Goal: Information Seeking & Learning: Learn about a topic

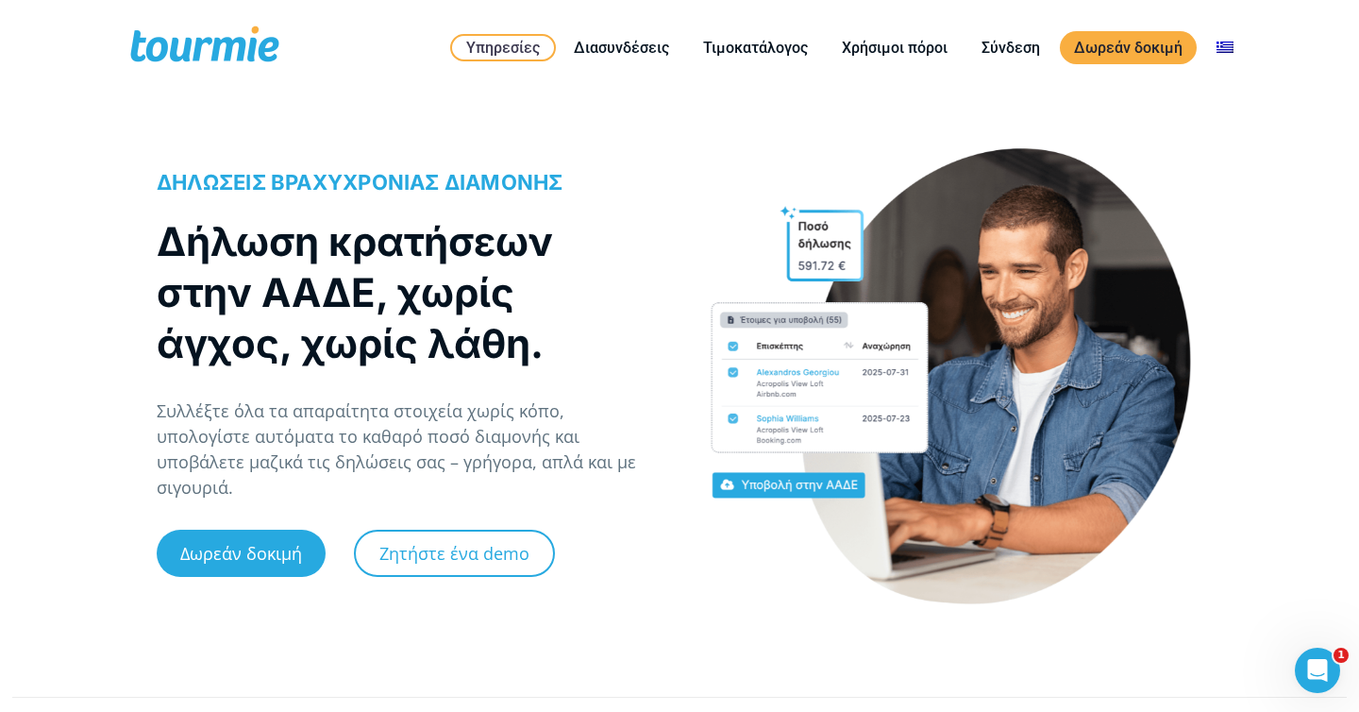
click at [400, 288] on h1 "Δήλωση κρατήσεων στην ΑΑΔΕ, χωρίς άγχος, χωρίς λάθη." at bounding box center [399, 292] width 484 height 153
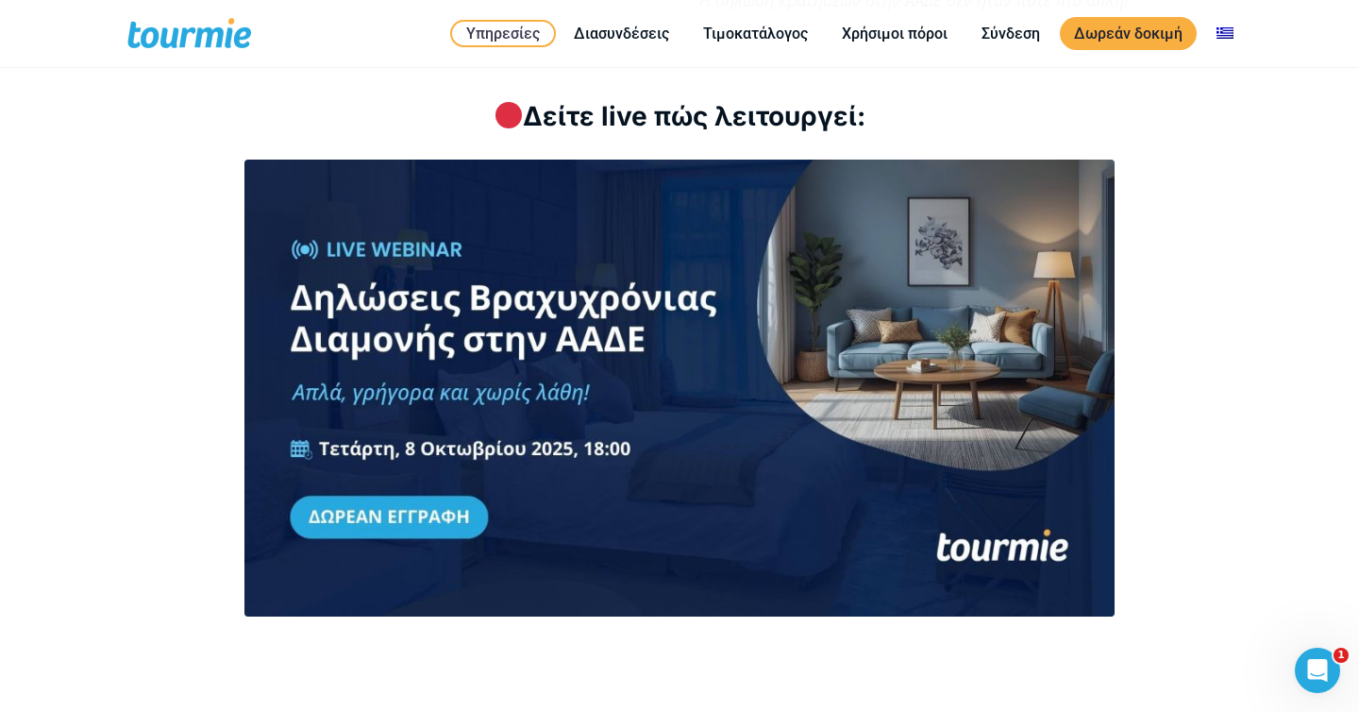
scroll to position [2460, 0]
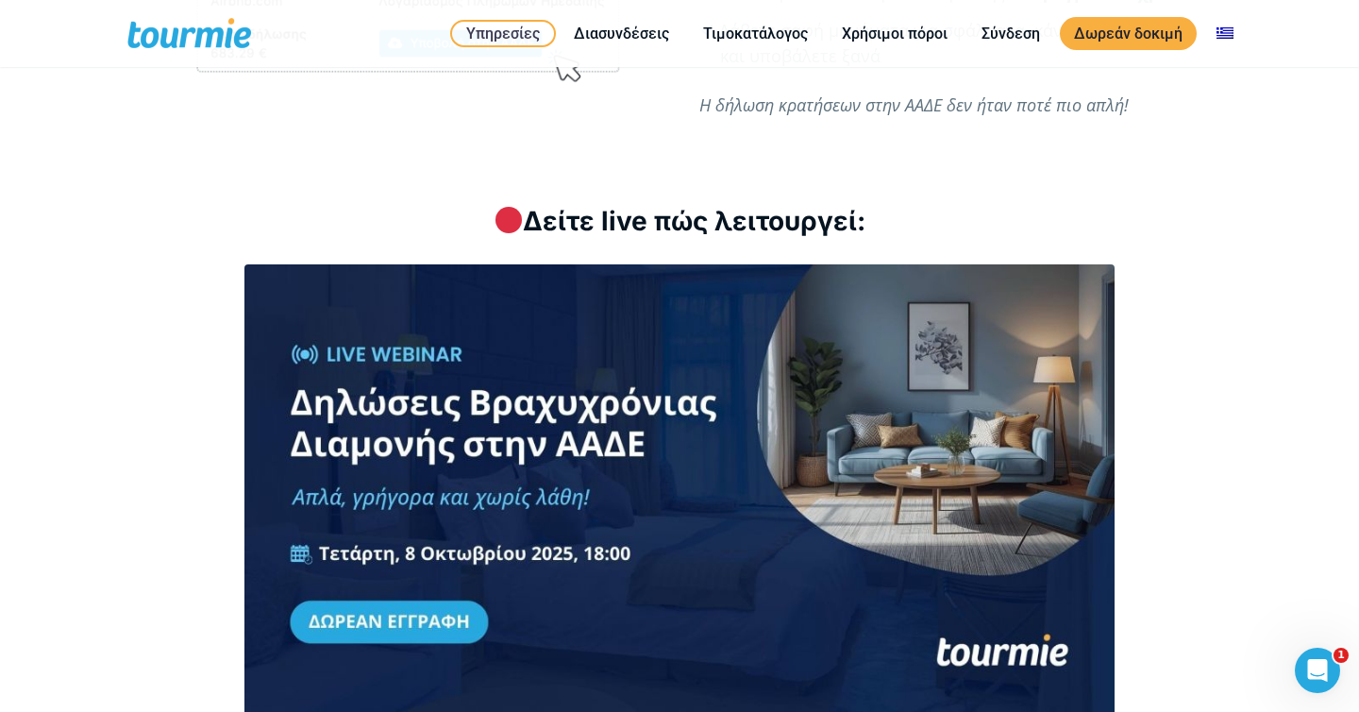
drag, startPoint x: 881, startPoint y: 205, endPoint x: 477, endPoint y: 199, distance: 404.0
click at [480, 203] on h3 "Δείτε live πώς λειτουργεί:" at bounding box center [680, 221] width 1046 height 37
copy h3 "Δείτε live πώς λειτουργεί:"
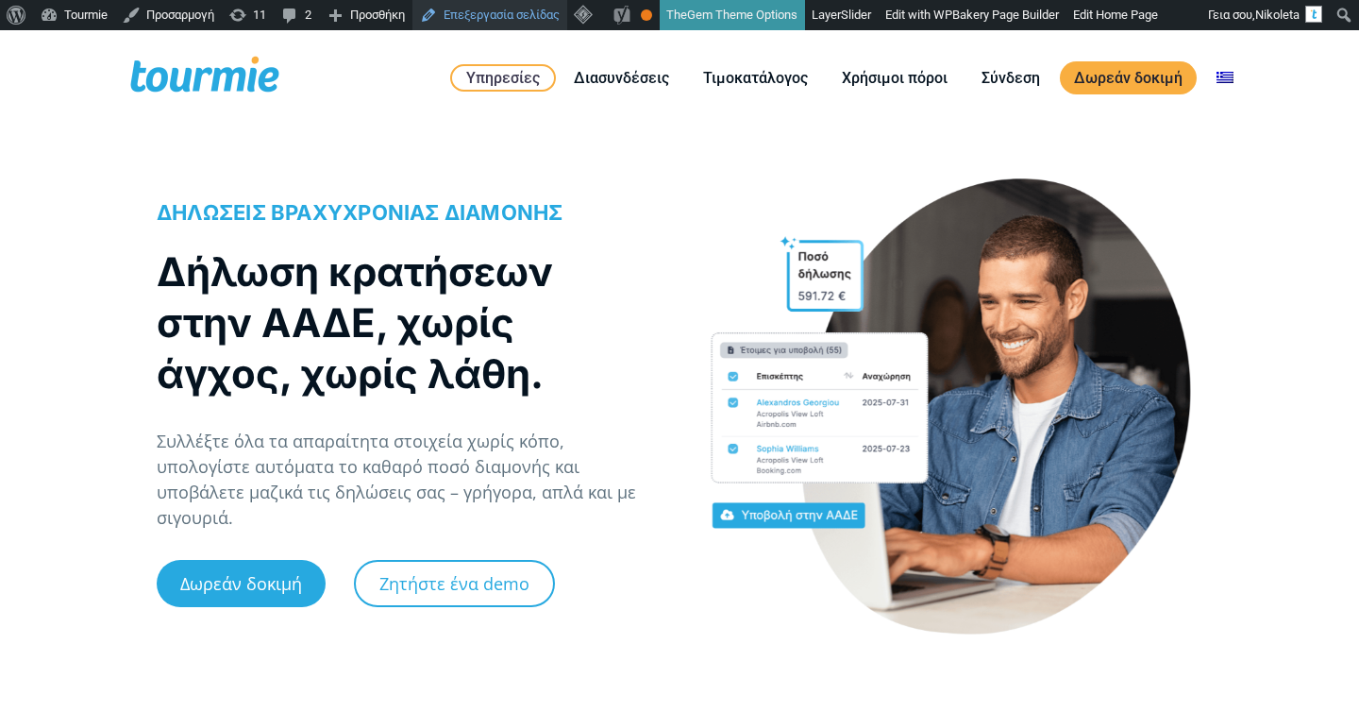
scroll to position [30, 0]
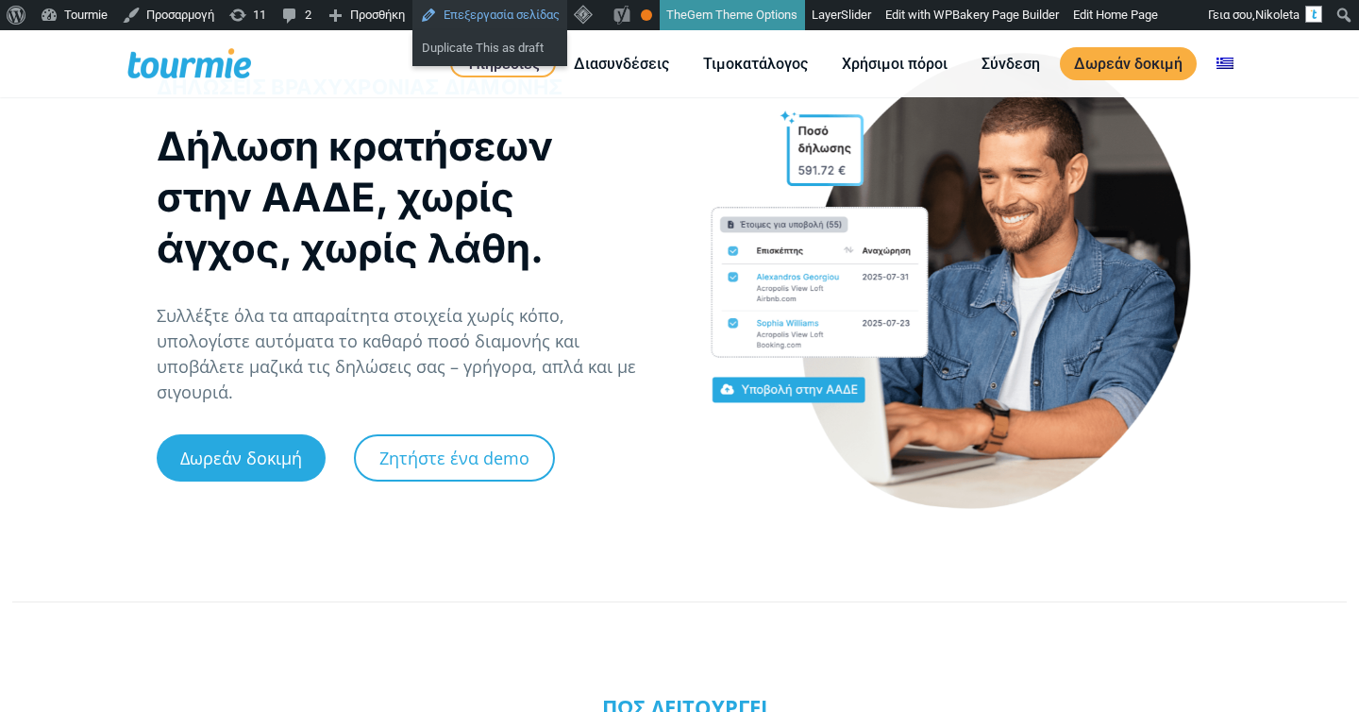
click at [546, 18] on link "Επεξεργασία σελίδας" at bounding box center [489, 15] width 155 height 30
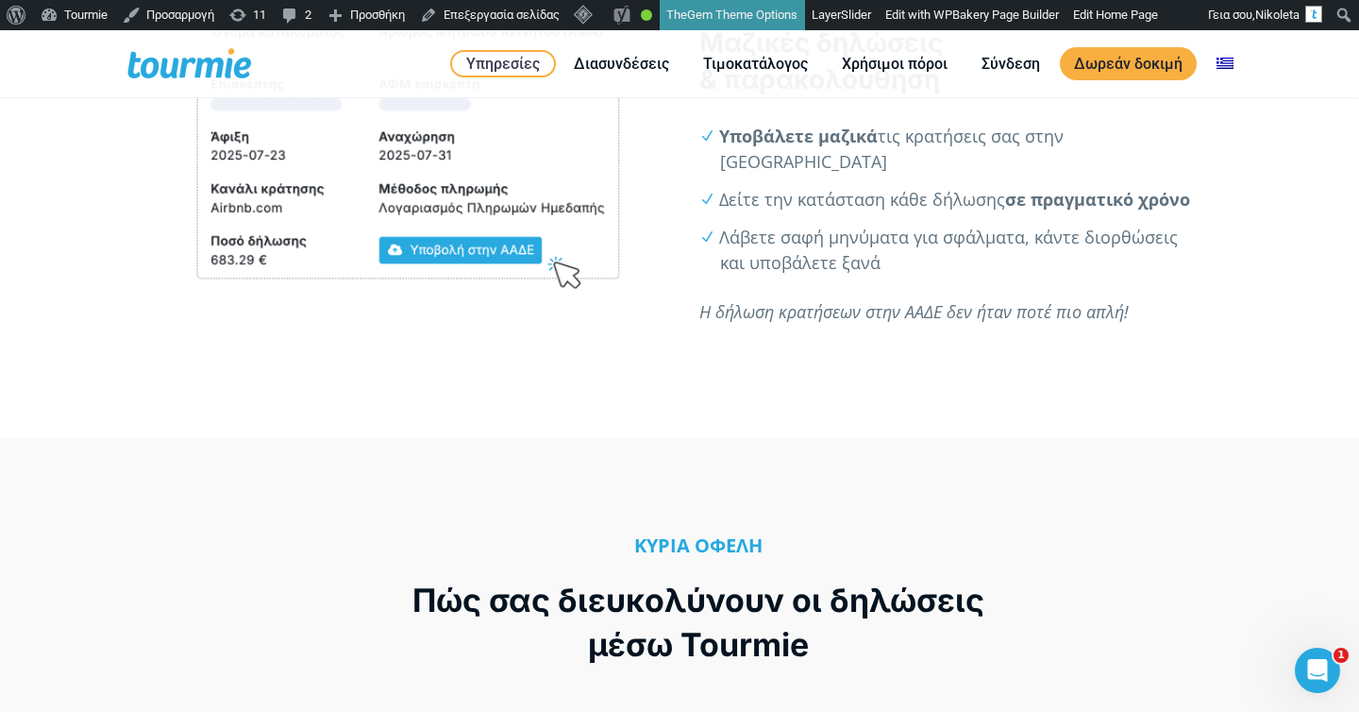
scroll to position [2451, 0]
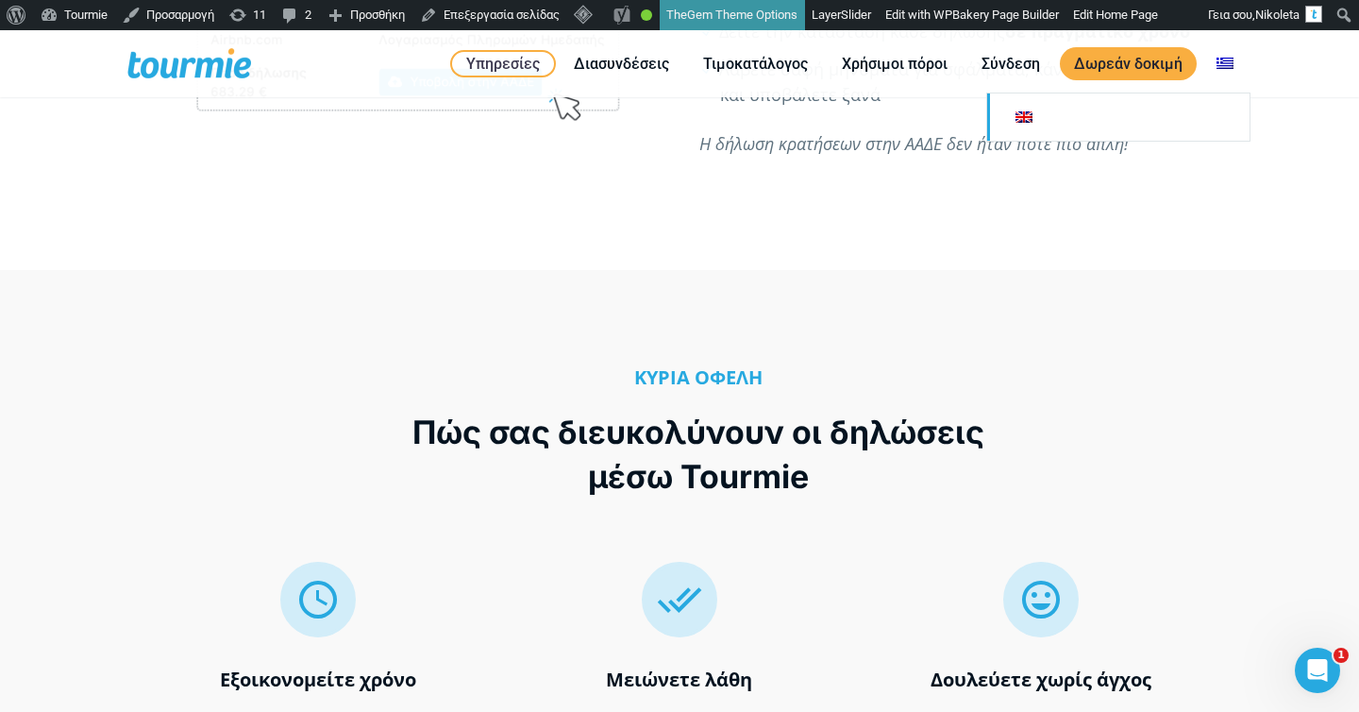
click at [1151, 118] on link "Αλλαγή σε" at bounding box center [1118, 116] width 262 height 47
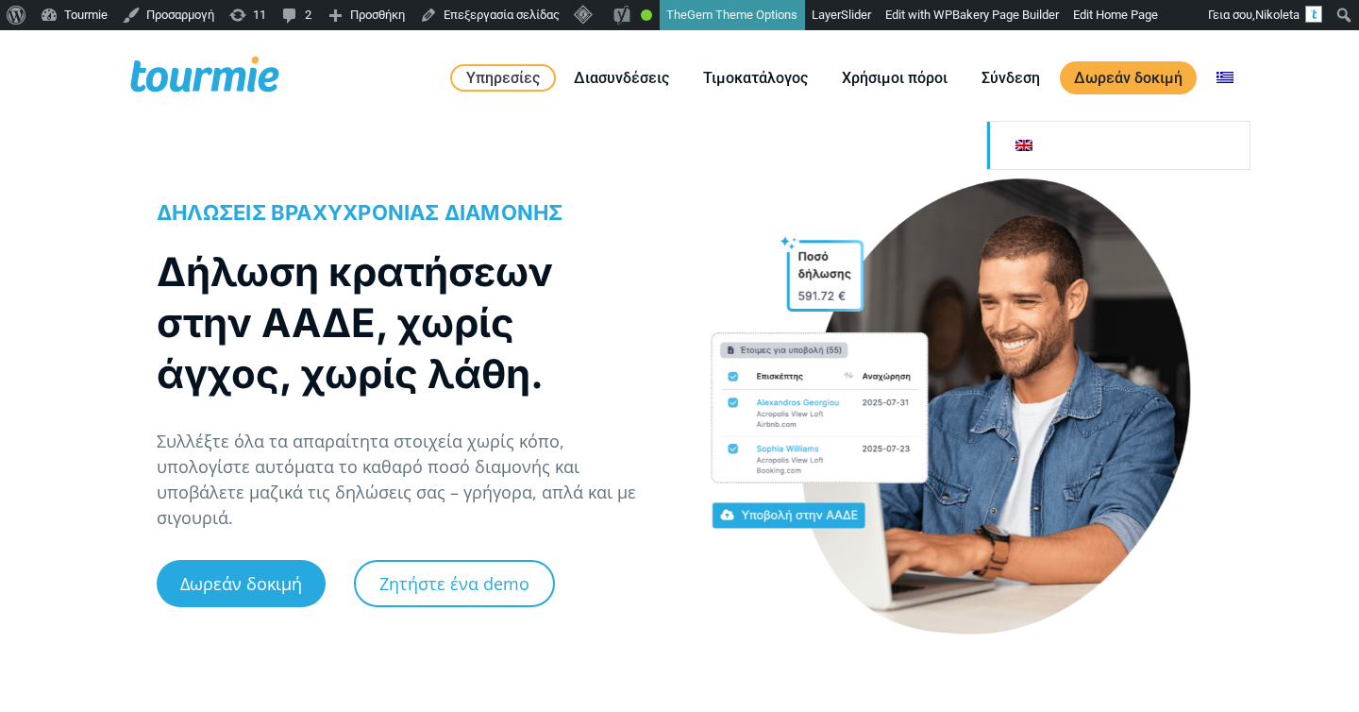
click at [1147, 143] on link "Αλλαγή σε" at bounding box center [1118, 145] width 262 height 47
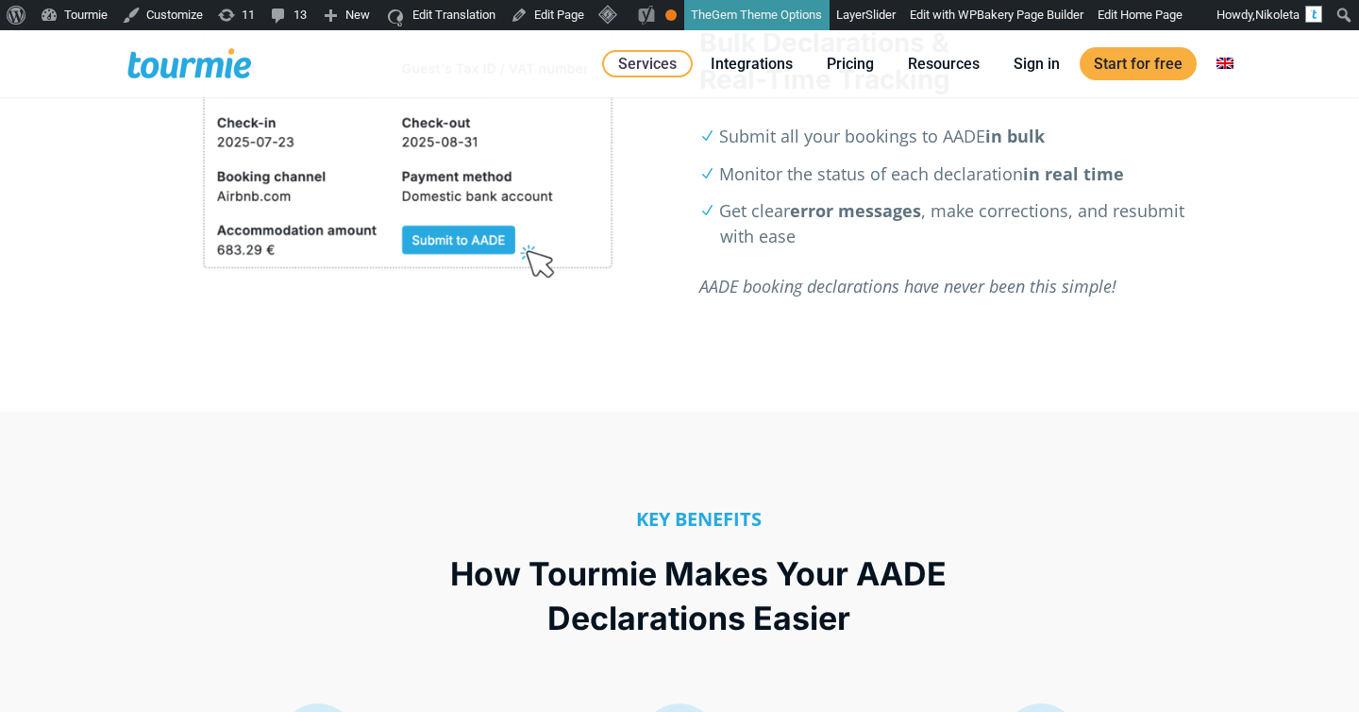
scroll to position [2124, 0]
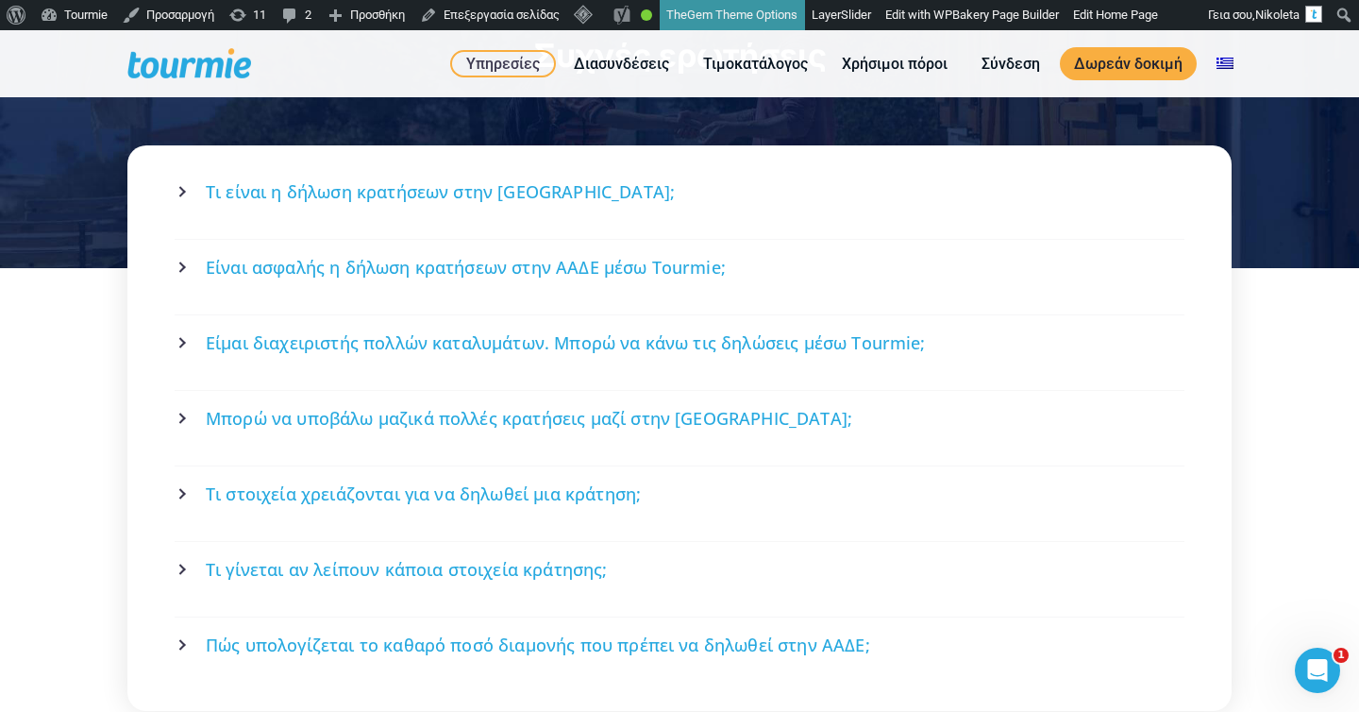
scroll to position [3405, 0]
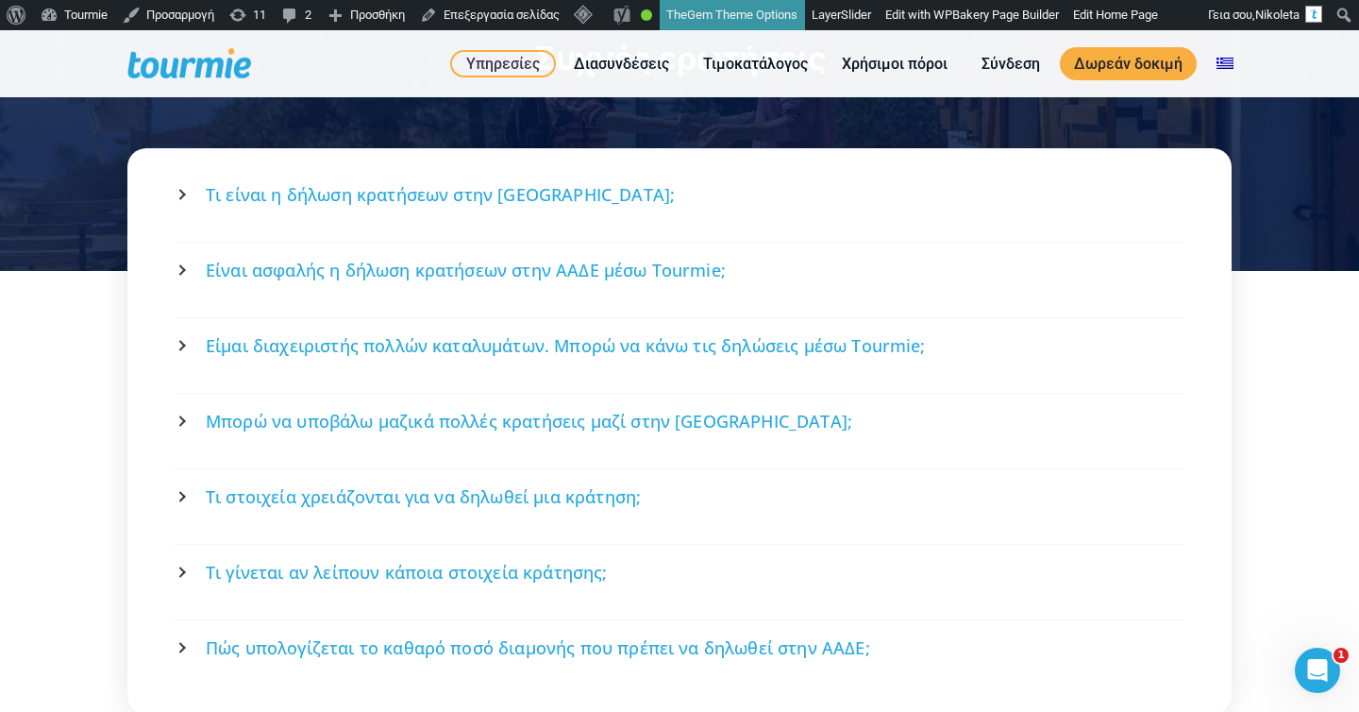
click at [648, 170] on link "Τι είναι η δήλωση κρατήσεων στην ΑΑΔΕ;" at bounding box center [679, 195] width 1004 height 50
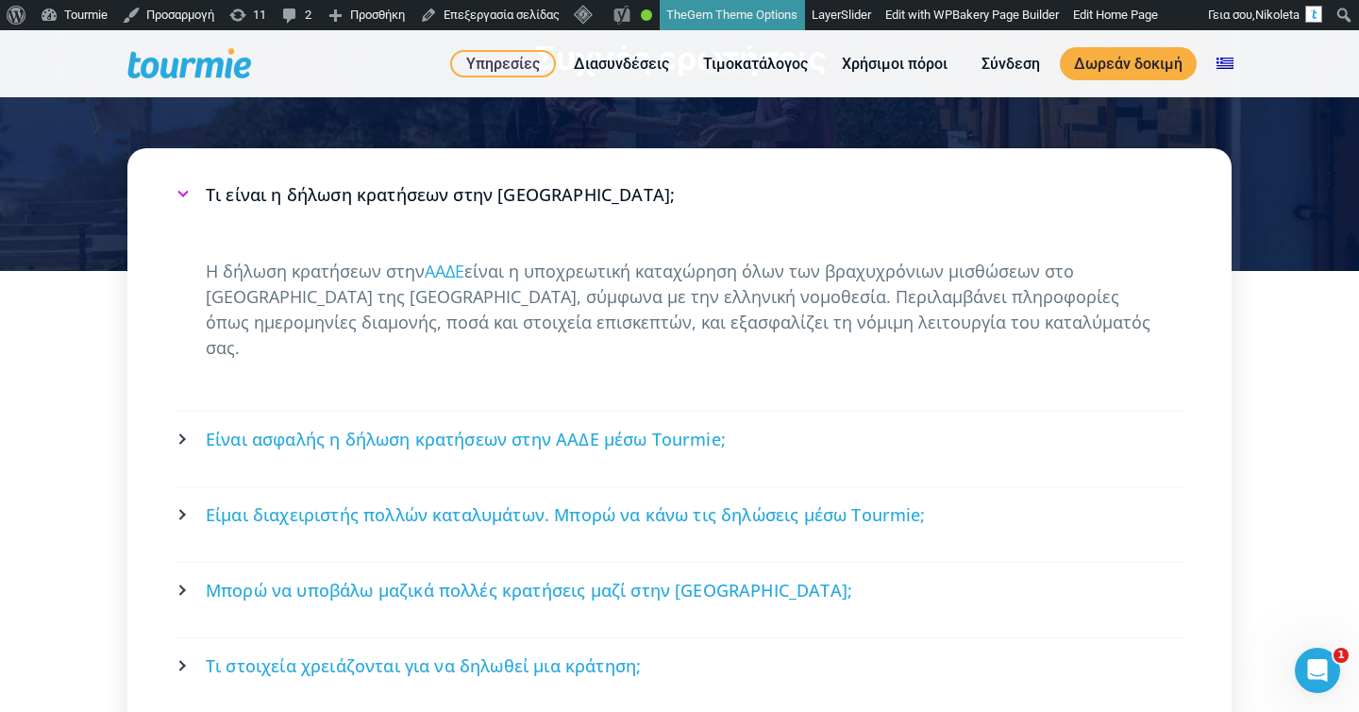
click at [648, 170] on link "Τι είναι η δήλωση κρατήσεων στην ΑΑΔΕ;" at bounding box center [679, 195] width 1004 height 50
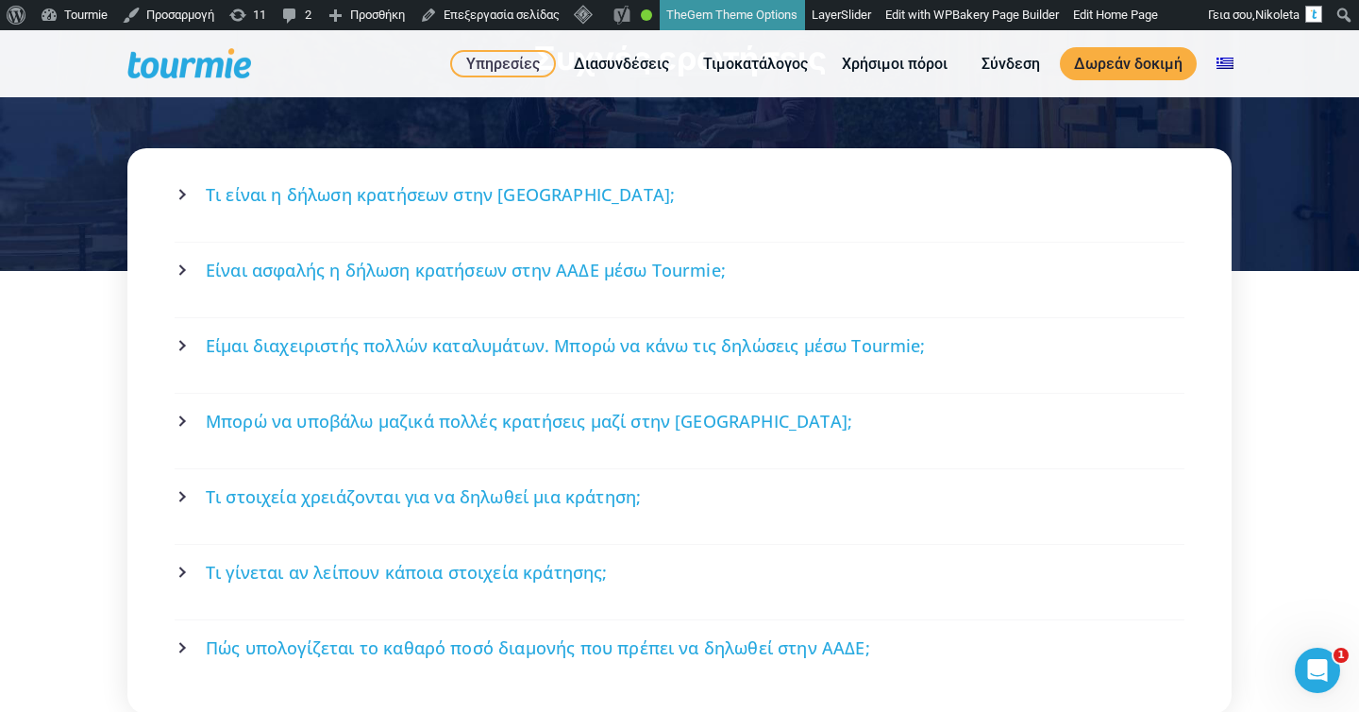
click at [646, 259] on span "Είναι ασφαλής η δήλωση κρατήσεων στην ΑΑΔΕ μέσω Tourmie;" at bounding box center [466, 271] width 520 height 24
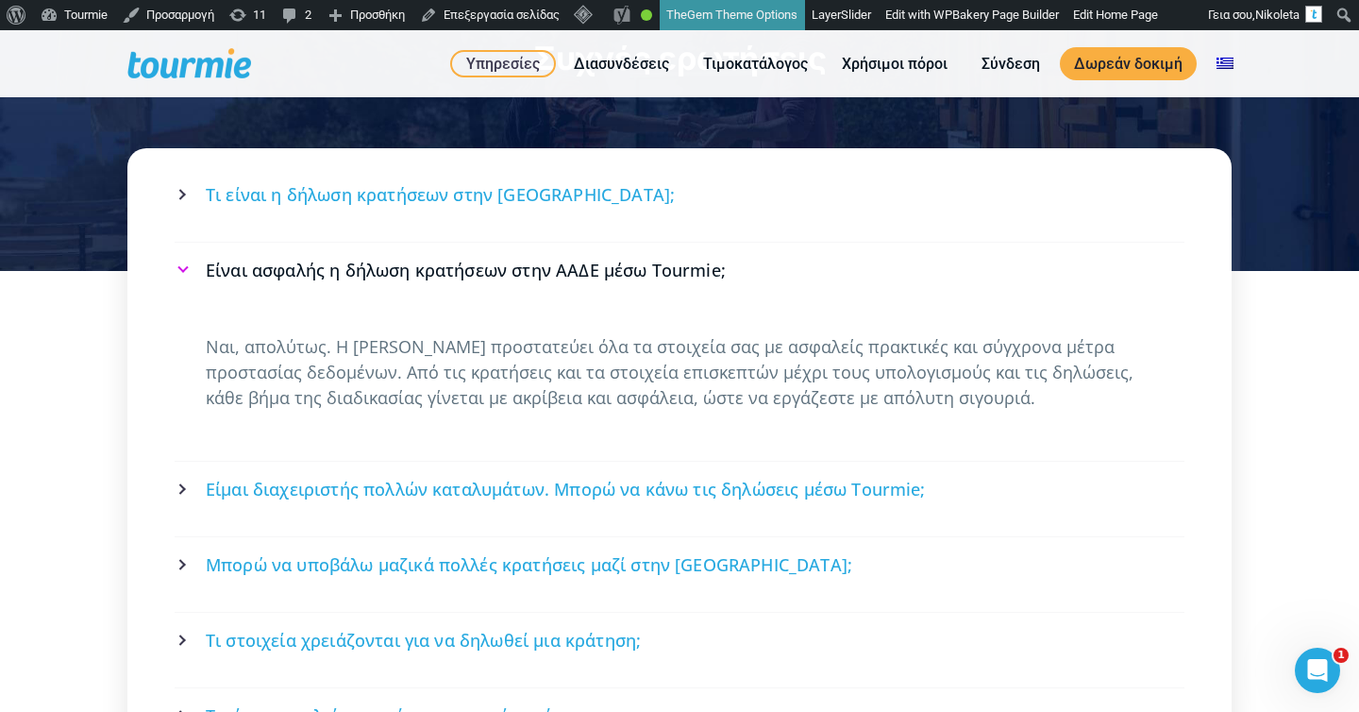
click at [646, 259] on span "Είναι ασφαλής η δήλωση κρατήσεων στην ΑΑΔΕ μέσω Tourmie;" at bounding box center [466, 271] width 520 height 24
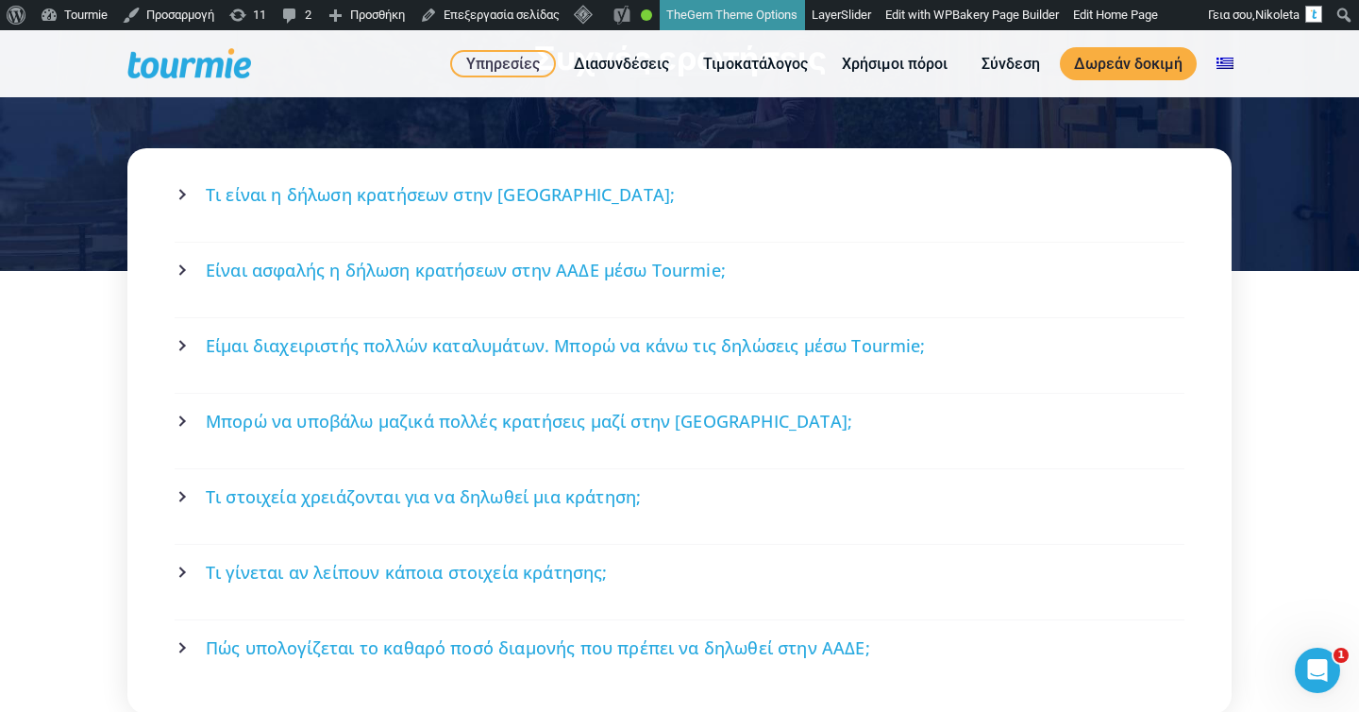
click at [656, 334] on span "Είμαι διαχειριστής πολλών καταλυμάτων. Μπορώ να κάνω τις δηλώσεις μέσω Tourmie;" at bounding box center [566, 346] width 720 height 24
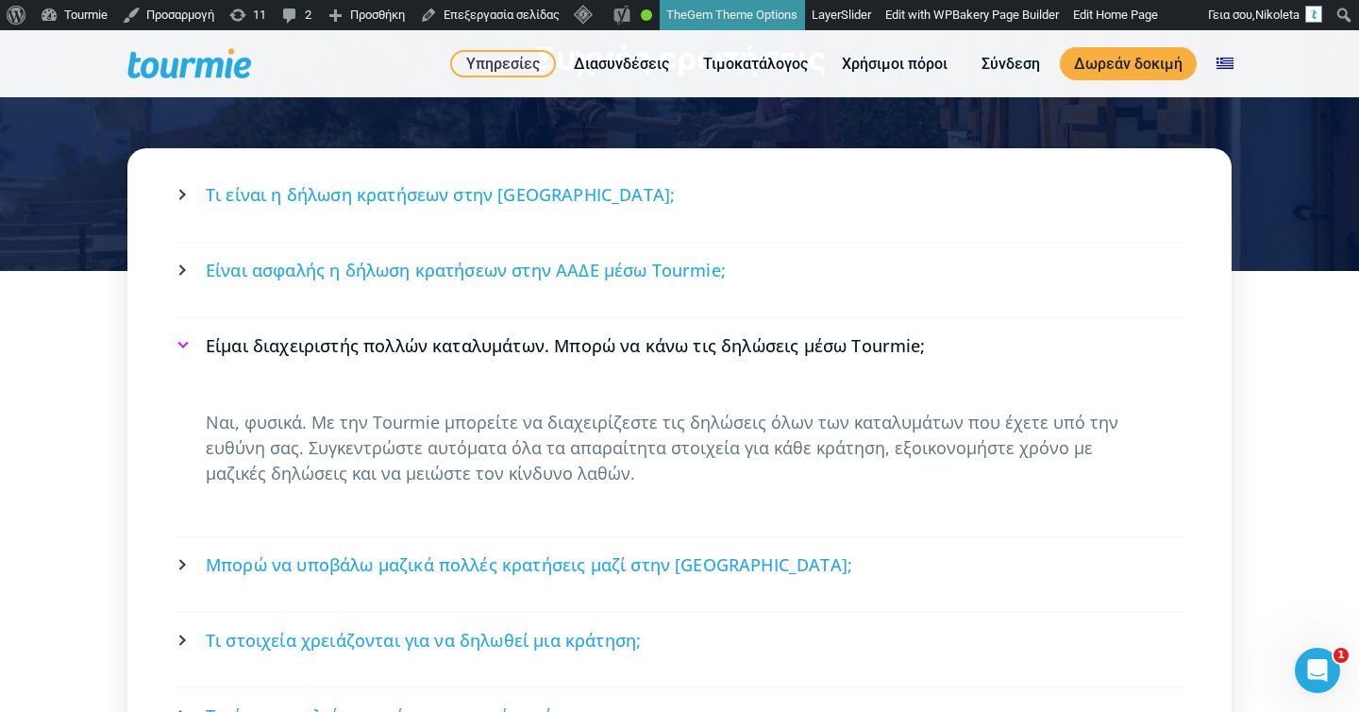
click at [656, 334] on span "Είμαι διαχειριστής πολλών καταλυμάτων. Μπορώ να κάνω τις δηλώσεις μέσω Tourmie;" at bounding box center [566, 346] width 720 height 24
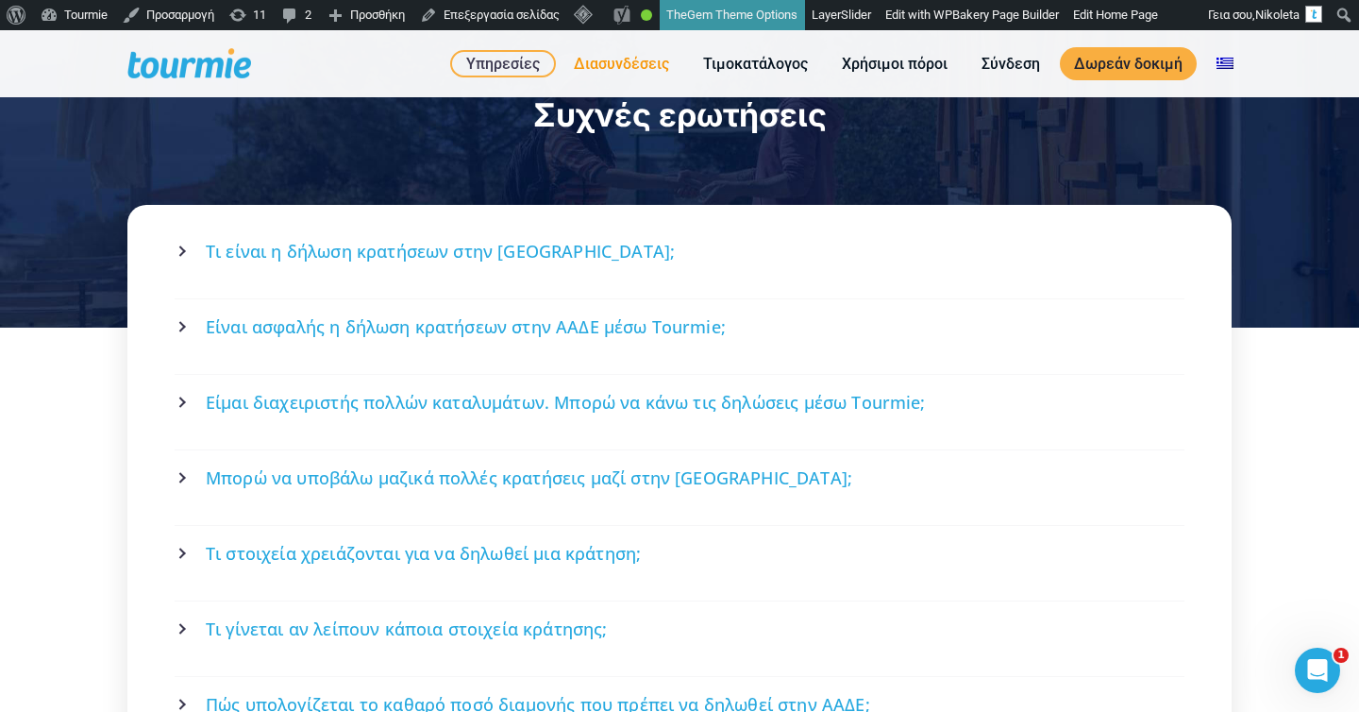
scroll to position [3348, 0]
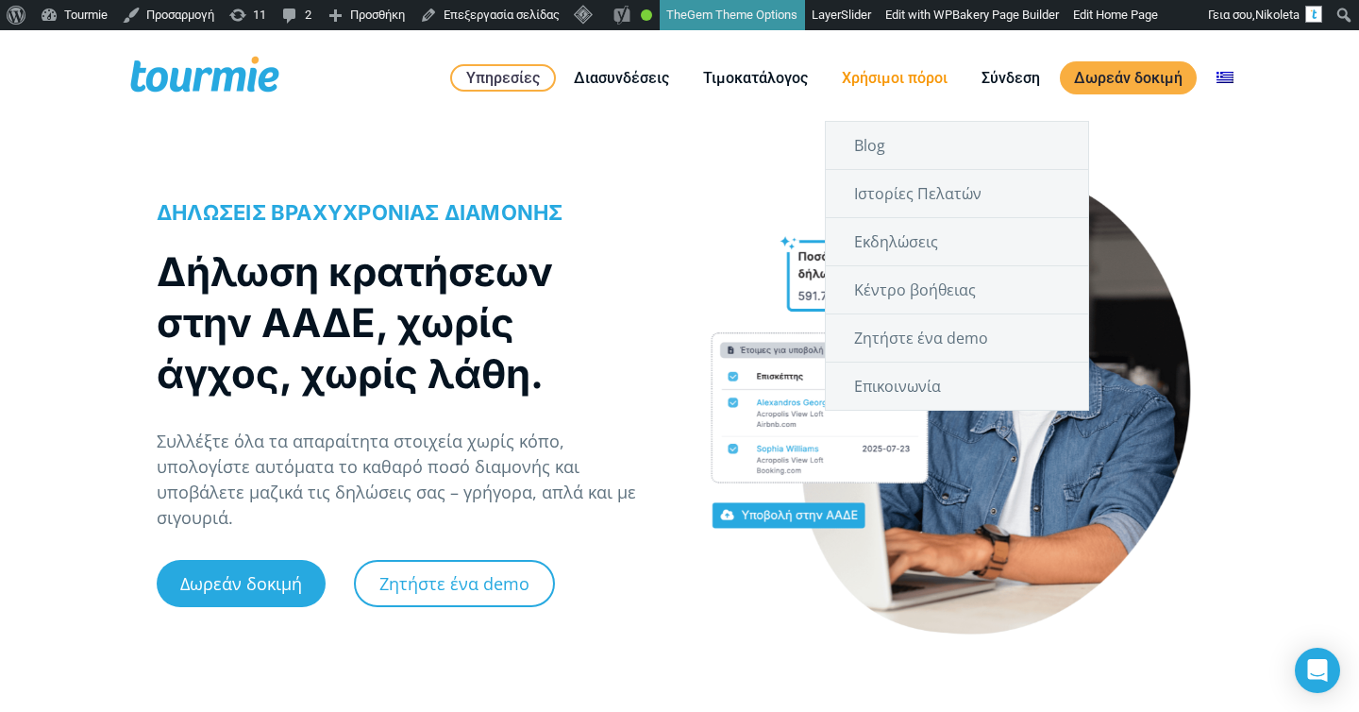
checkbox input "true"
click at [913, 144] on link "Blog" at bounding box center [957, 145] width 262 height 47
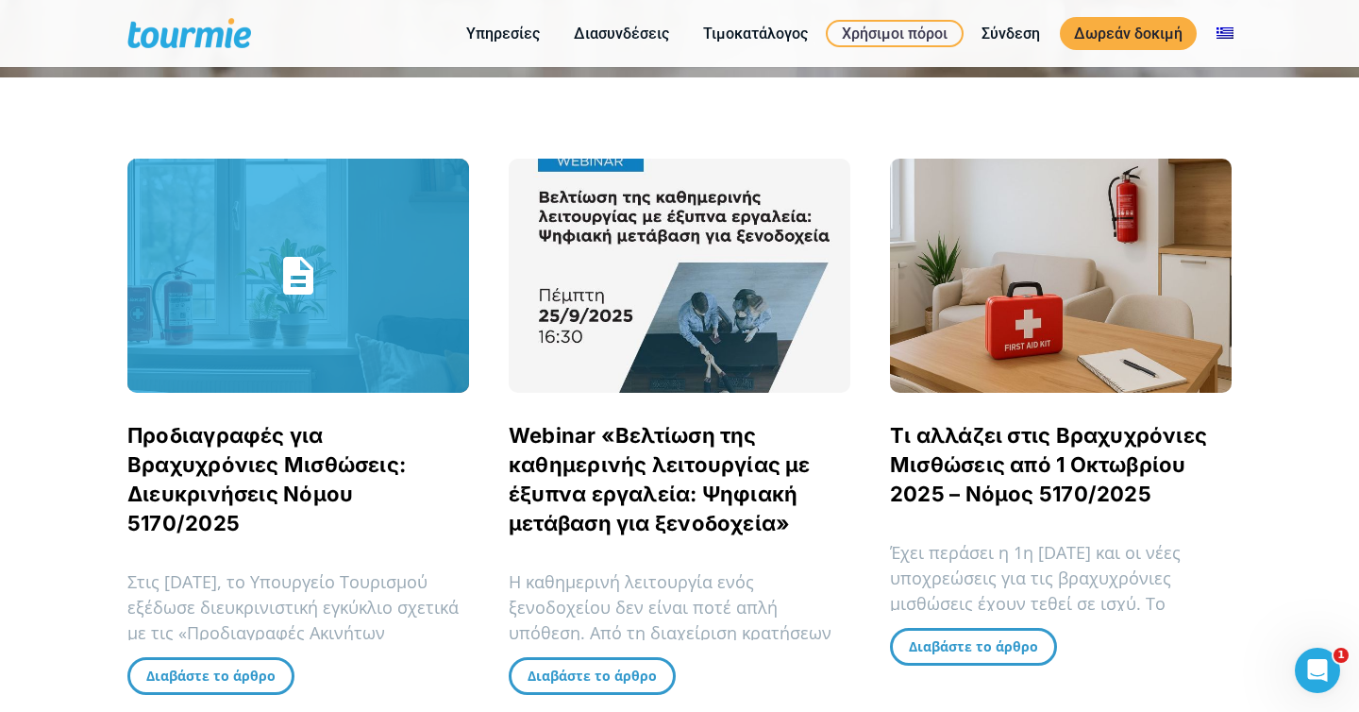
click at [317, 464] on link "Προδιαγραφές για Βραχυχρόνιες Μισθώσεις: Διευκρινήσεις Νόμου 5170/2025" at bounding box center [266, 479] width 278 height 112
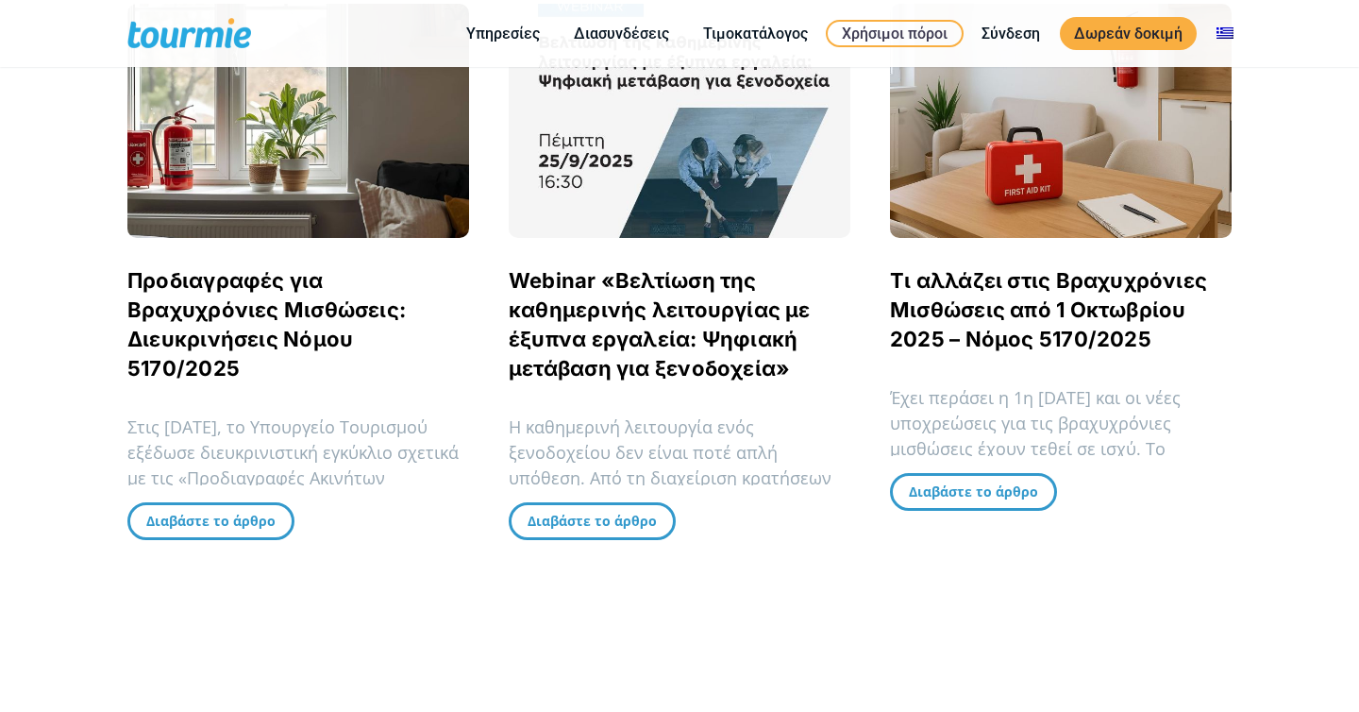
scroll to position [551, 0]
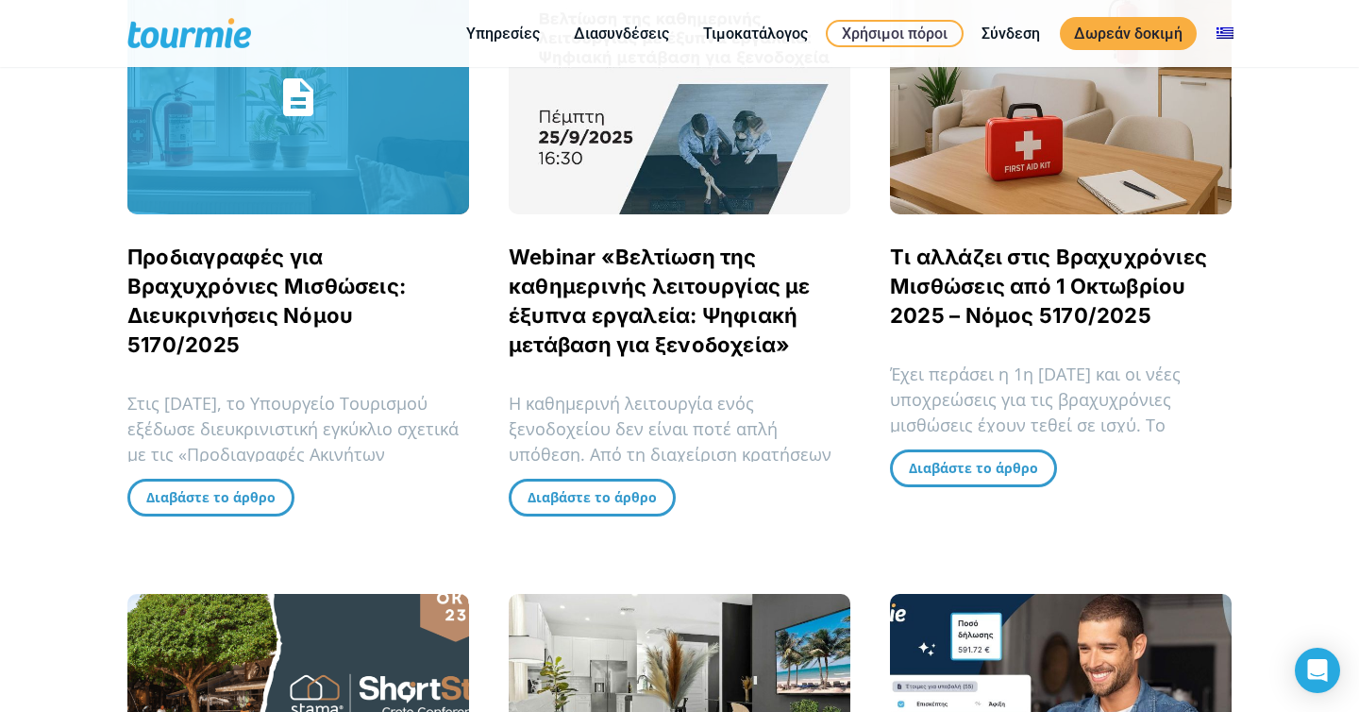
click at [344, 270] on span "Προδιαγραφές για Βραχυχρόνιες Μισθώσεις: Διευκρινήσεις Νόμου 5170/2025" at bounding box center [298, 301] width 342 height 117
click at [295, 256] on link "Προδιαγραφές για Βραχυχρόνιες Μισθώσεις: Διευκρινήσεις Νόμου 5170/2025" at bounding box center [266, 300] width 278 height 112
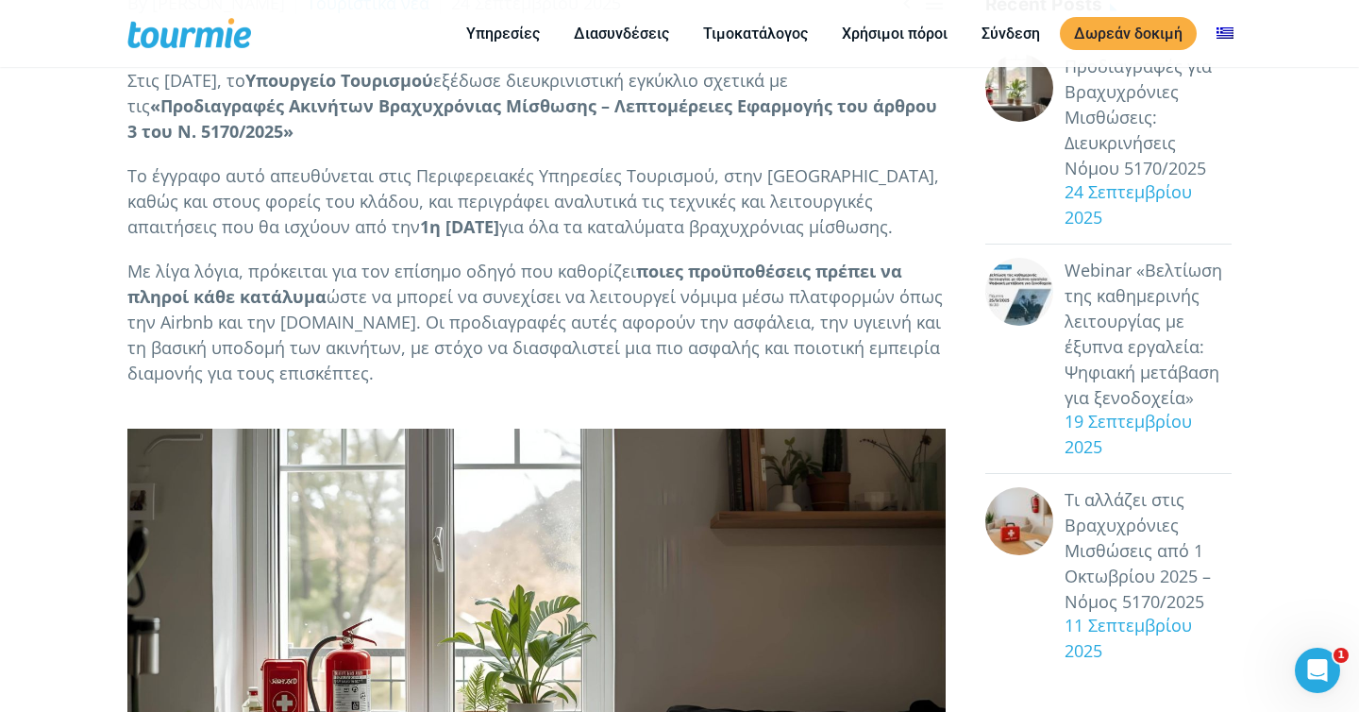
scroll to position [493, 0]
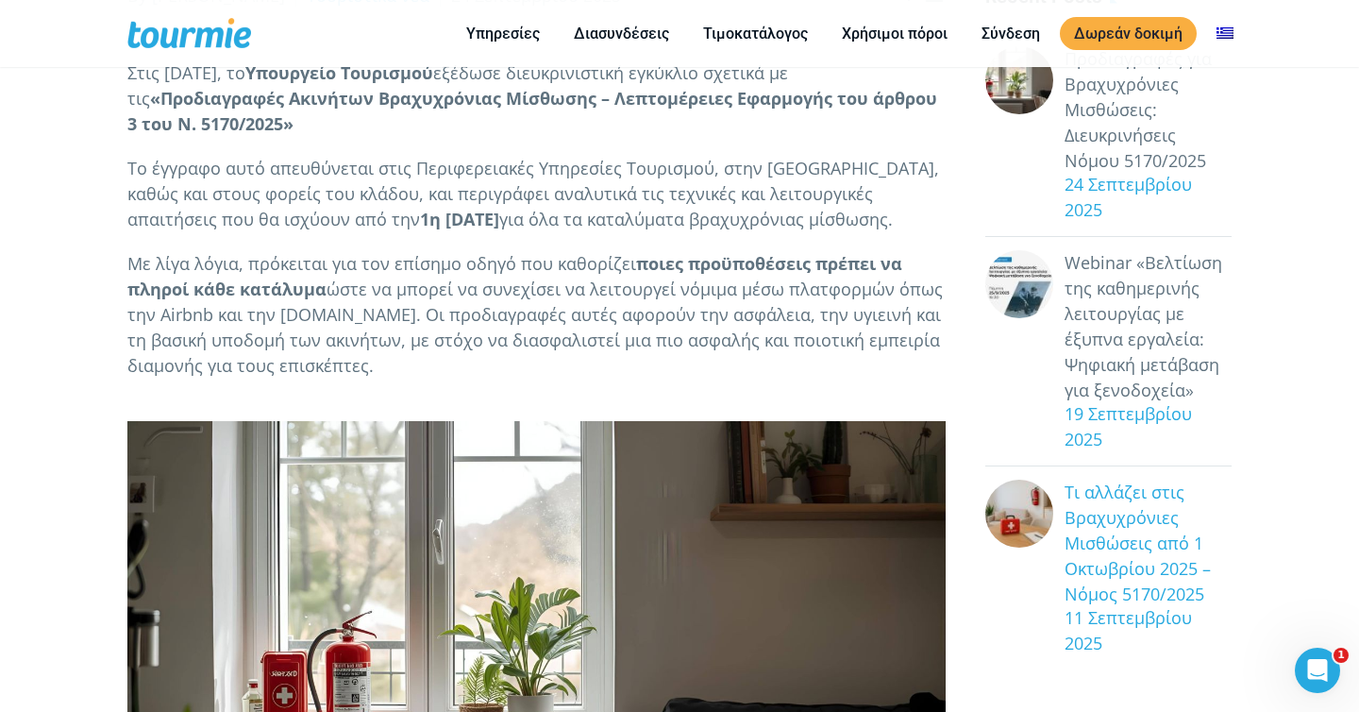
click at [1115, 528] on link "Τι αλλάζει στις Βραχυχρόνιες Μισθώσεις από 1 Οκτωβρίου 2025 – Νόμος 5170/2025" at bounding box center [1148, 542] width 167 height 127
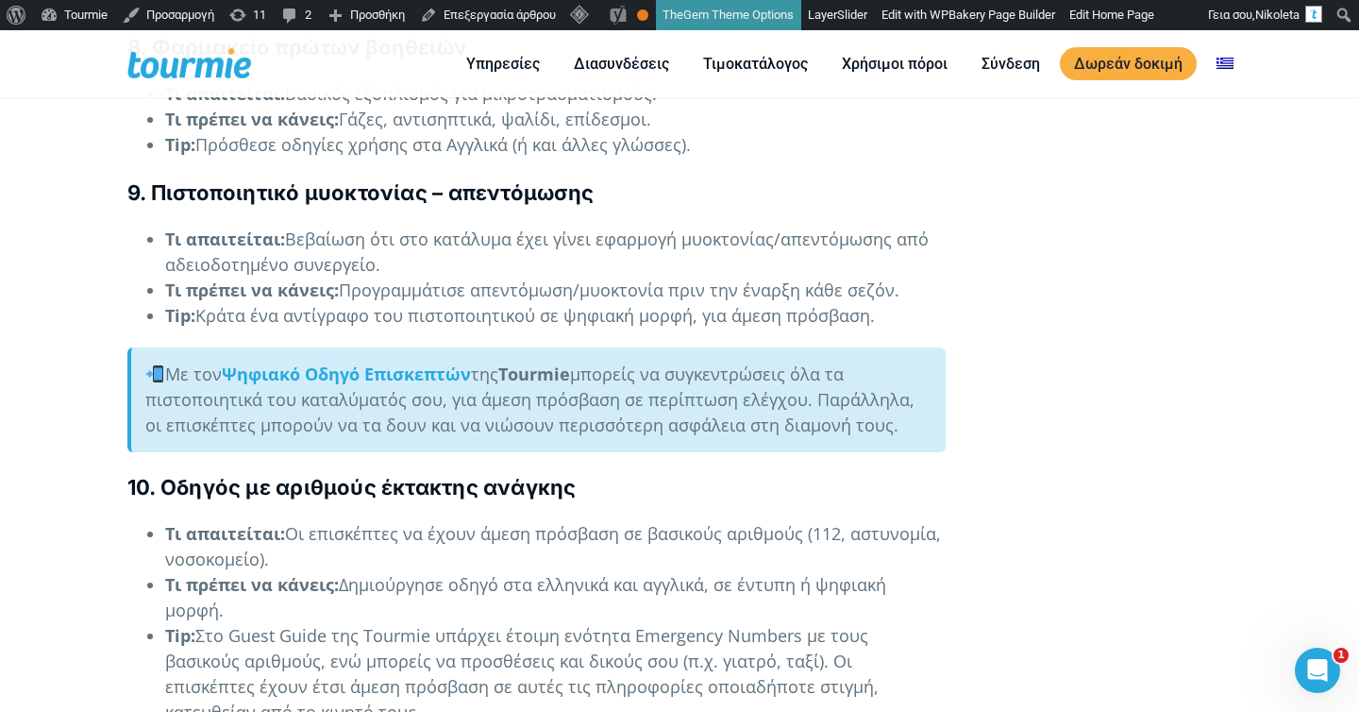
scroll to position [4457, 0]
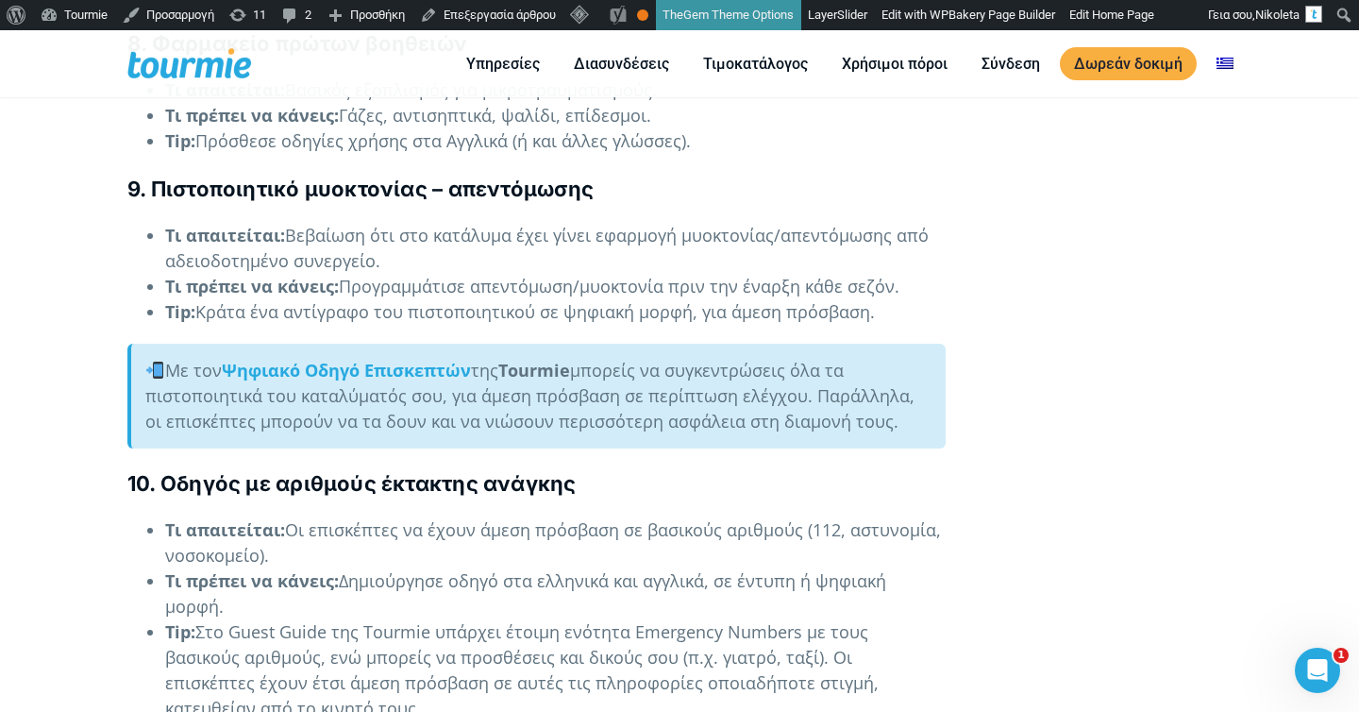
click at [550, 347] on div "Με τον Ψηφιακό Οδηγό Επισκεπτών της Tourmie μπορείς να συγκεντρώσεις όλα τα πισ…" at bounding box center [536, 396] width 818 height 105
